Goal: Find specific page/section: Find specific page/section

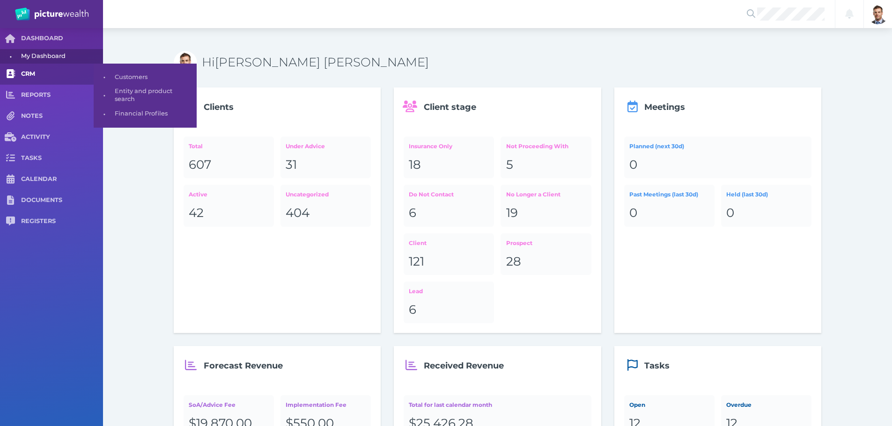
click at [27, 77] on span "CRM" at bounding box center [62, 74] width 82 height 8
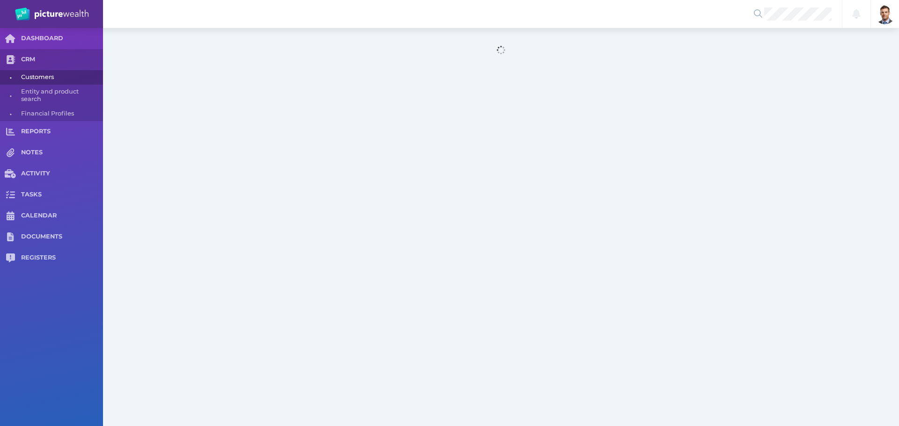
select select "25"
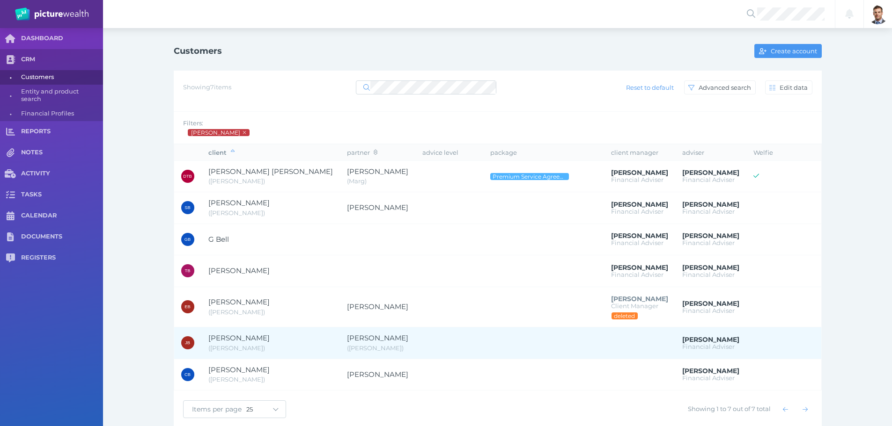
click at [242, 339] on span "[PERSON_NAME]" at bounding box center [238, 338] width 61 height 9
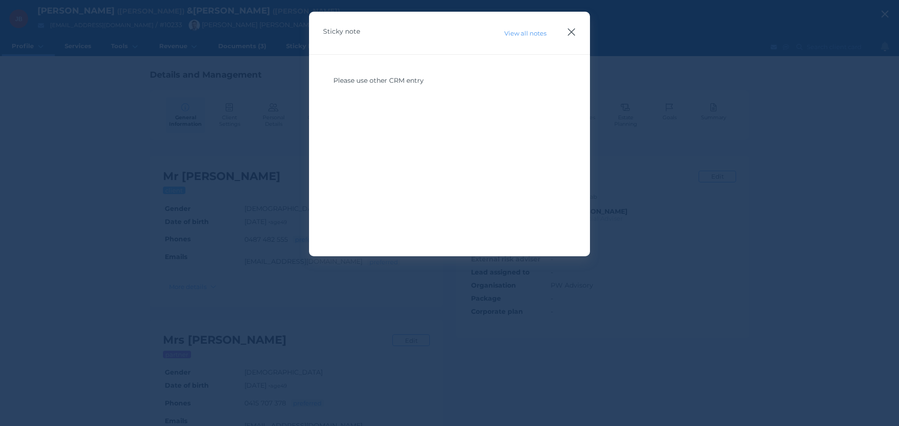
click at [569, 30] on icon "button" at bounding box center [571, 32] width 9 height 12
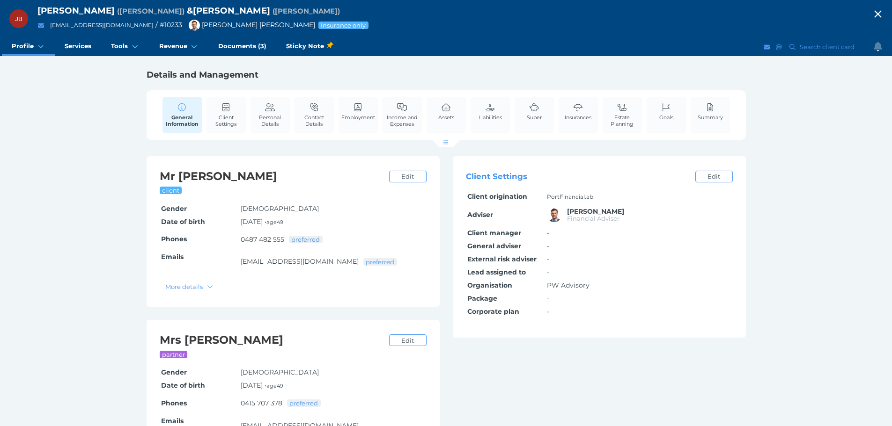
drag, startPoint x: 566, startPoint y: 118, endPoint x: 572, endPoint y: 154, distance: 36.9
click at [566, 118] on span "Insurances" at bounding box center [578, 117] width 27 height 7
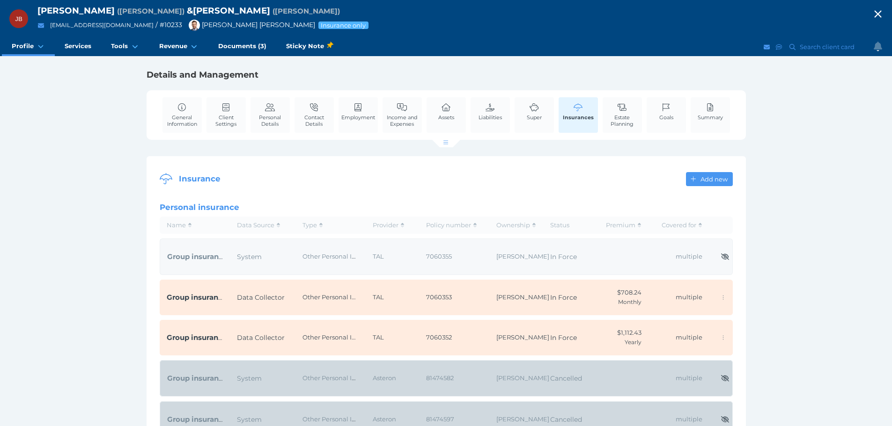
click at [300, 259] on td "Other Personal Insurance" at bounding box center [330, 257] width 70 height 37
